Goal: Find specific page/section: Find specific page/section

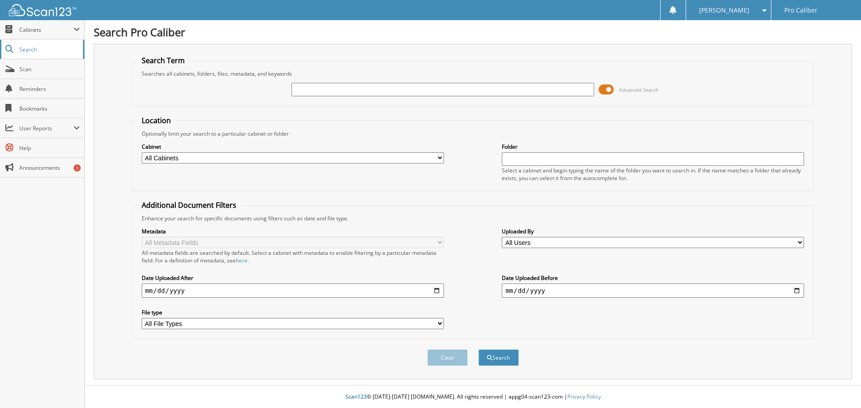
click at [32, 48] on span "Search" at bounding box center [48, 50] width 59 height 8
type input "31798"
click at [499, 354] on button "Search" at bounding box center [498, 358] width 40 height 17
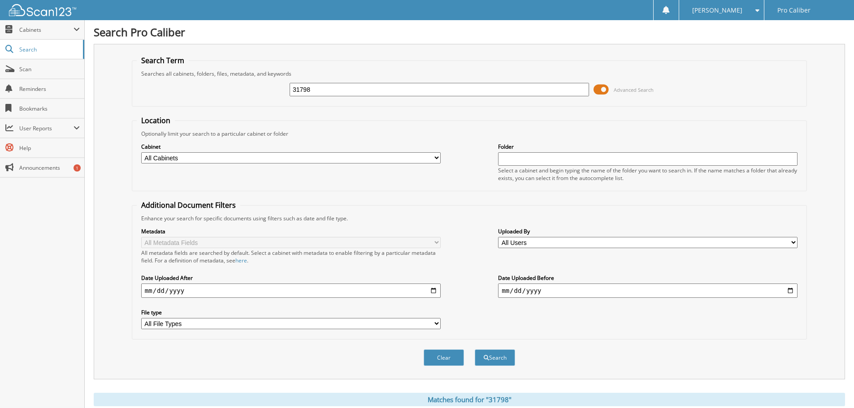
click at [319, 90] on input "31798" at bounding box center [439, 89] width 299 height 13
type input "3"
click at [534, 157] on input "text" at bounding box center [647, 158] width 299 height 13
type input "31798"
click at [498, 356] on button "Search" at bounding box center [495, 358] width 40 height 17
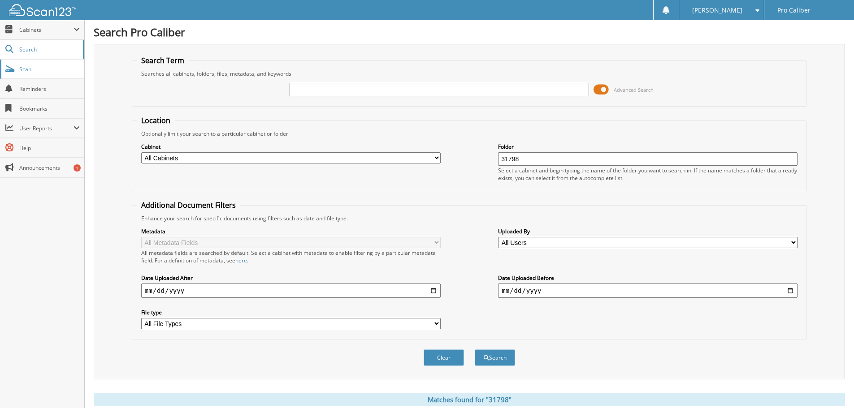
click at [17, 71] on link "Scan" at bounding box center [42, 69] width 84 height 19
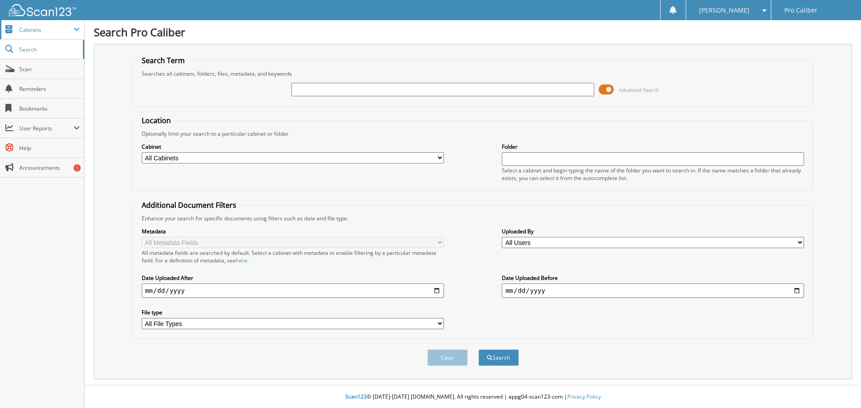
click at [78, 29] on span at bounding box center [77, 29] width 6 height 7
click at [12, 88] on span at bounding box center [9, 88] width 9 height 8
type input "31798"
click at [500, 360] on button "Search" at bounding box center [498, 358] width 40 height 17
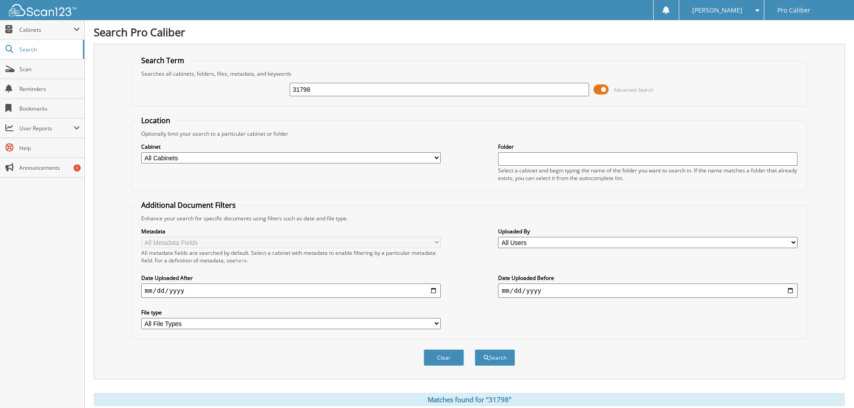
click at [603, 89] on span at bounding box center [601, 89] width 15 height 13
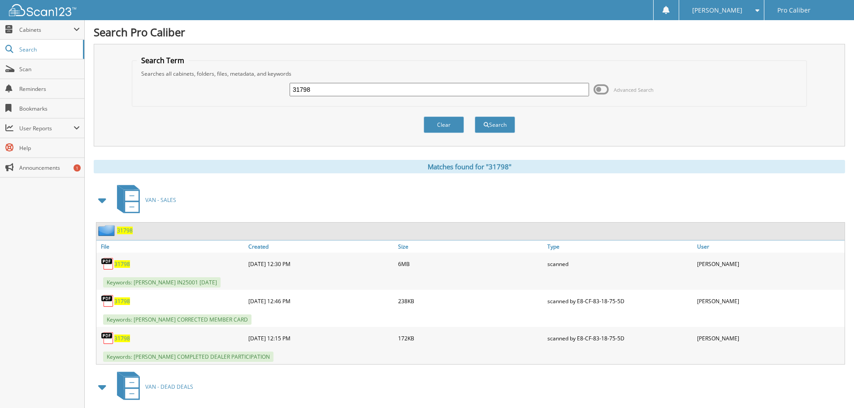
click at [121, 264] on span "31798" at bounding box center [122, 264] width 16 height 8
drag, startPoint x: 322, startPoint y: 91, endPoint x: 271, endPoint y: 91, distance: 51.1
click at [271, 91] on div "31798 Advanced Search" at bounding box center [469, 90] width 665 height 24
click at [28, 73] on span "Scan" at bounding box center [49, 69] width 61 height 8
